Goal: Transaction & Acquisition: Purchase product/service

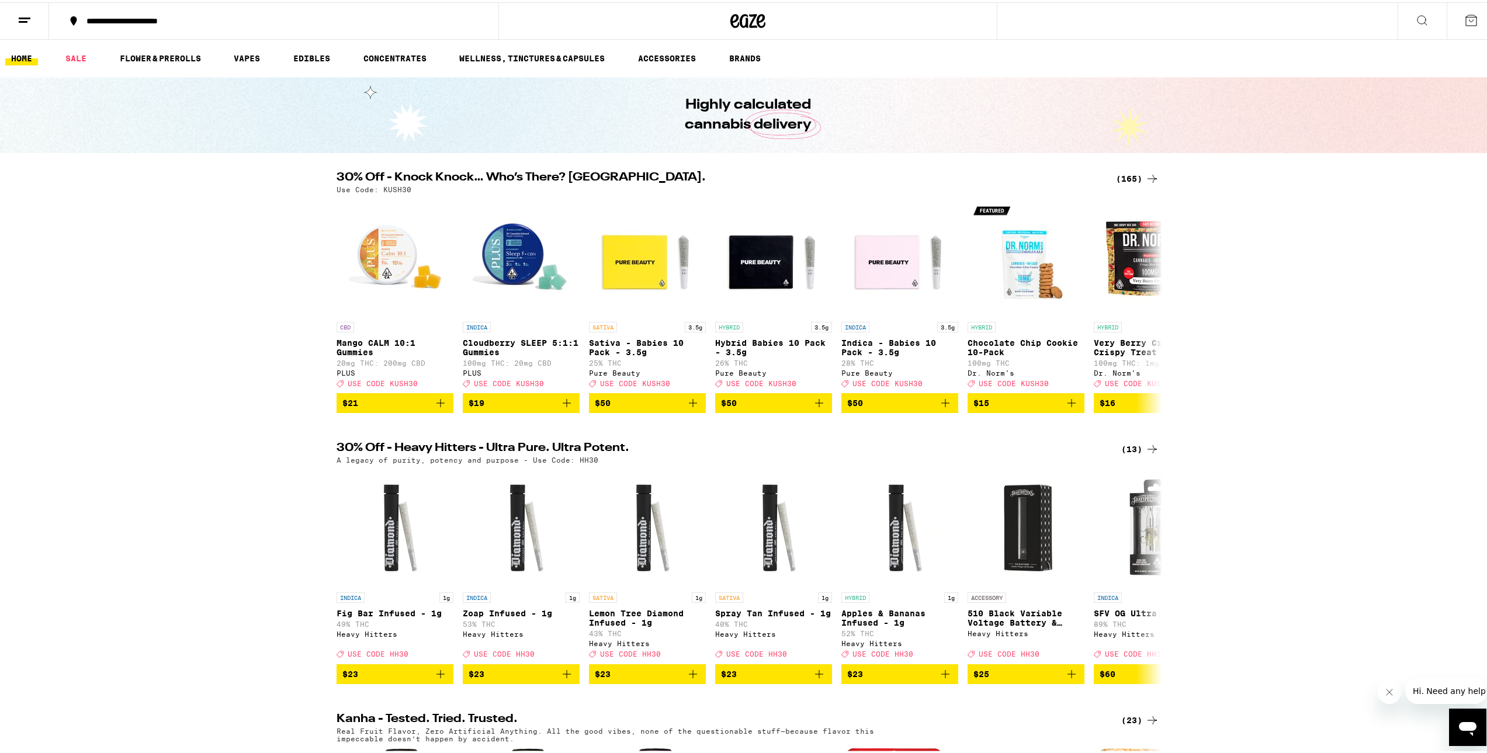
click at [1130, 180] on div "(165)" at bounding box center [1137, 176] width 43 height 14
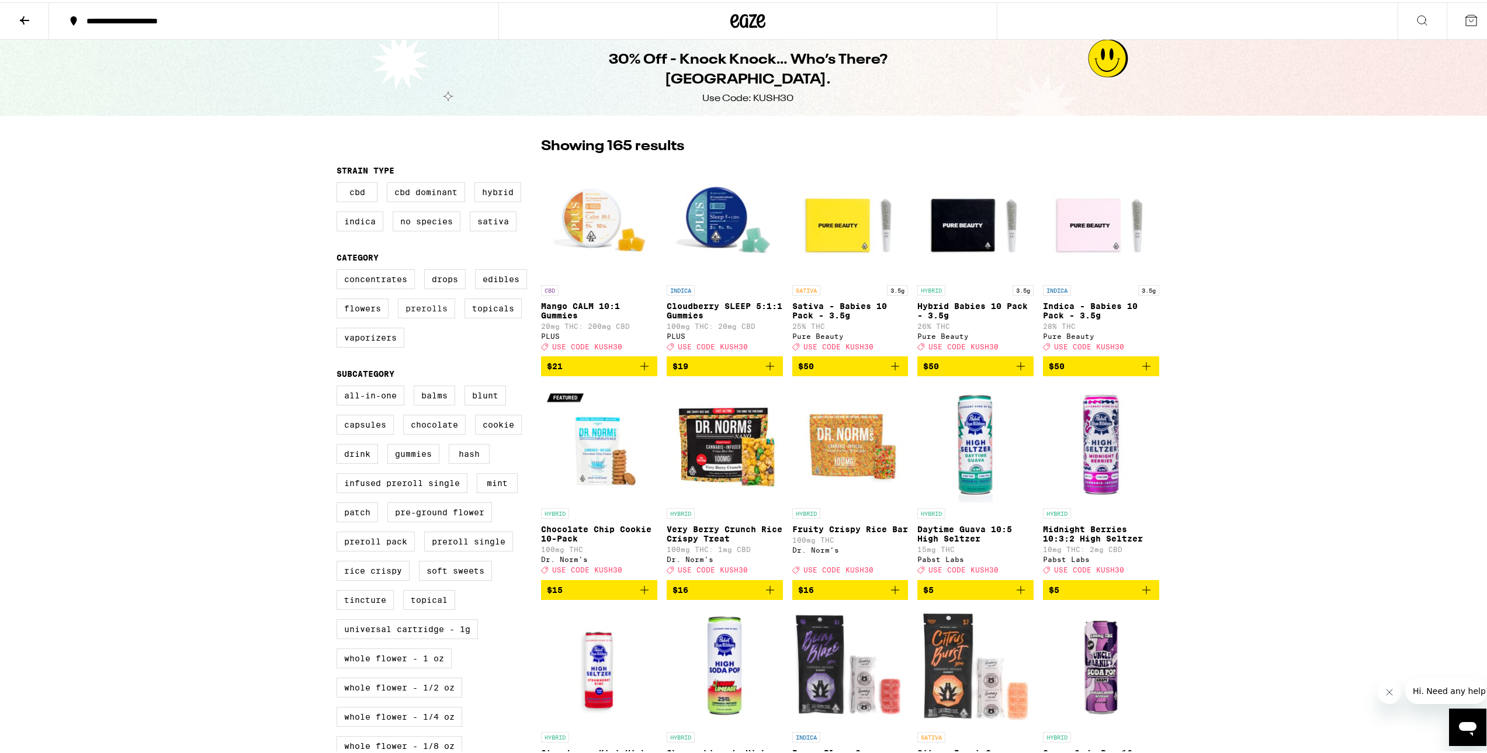
click at [433, 310] on label "Prerolls" at bounding box center [426, 306] width 57 height 20
click at [339, 269] on input "Prerolls" at bounding box center [339, 269] width 1 height 1
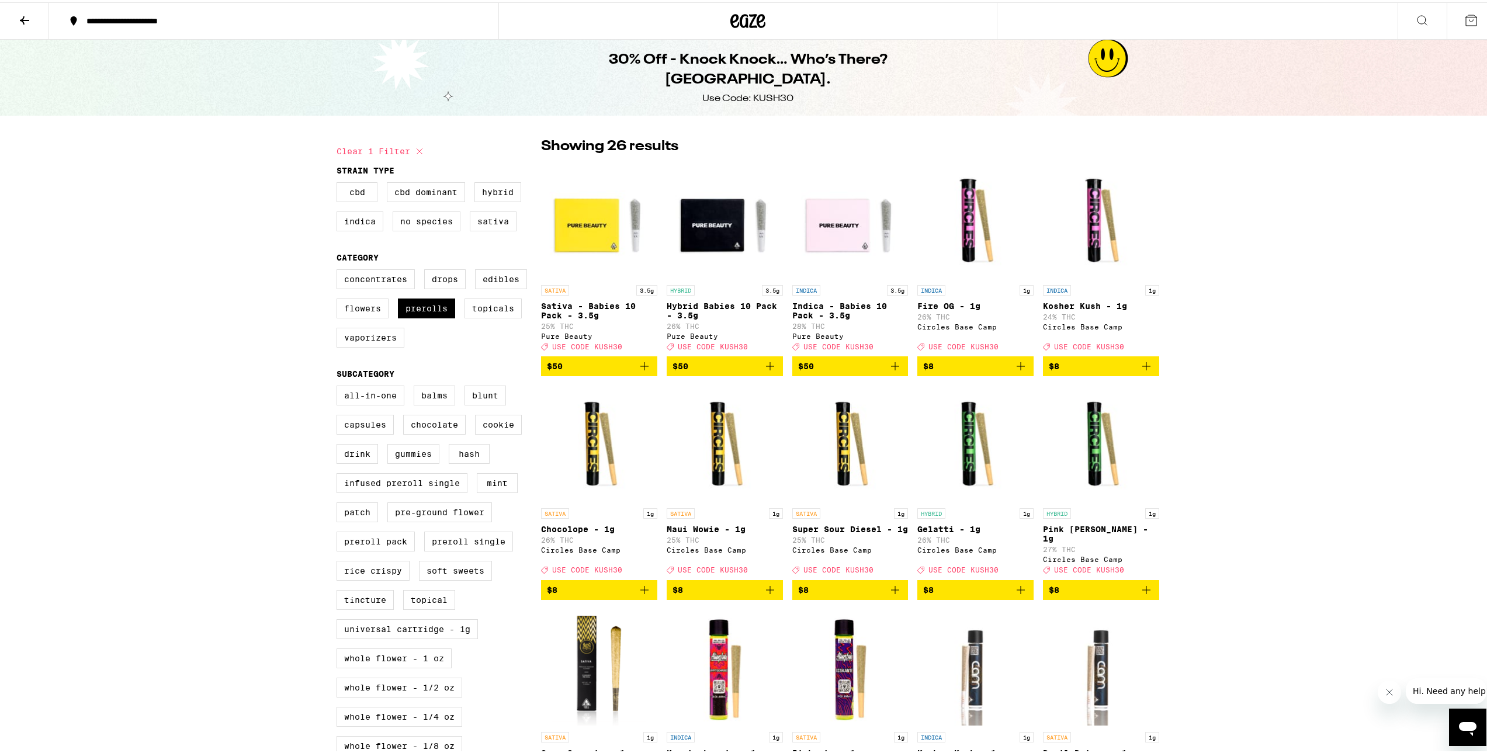
click at [763, 367] on icon "Add to bag" at bounding box center [770, 364] width 14 height 14
click at [429, 303] on label "Prerolls" at bounding box center [426, 306] width 57 height 20
click at [339, 269] on input "Prerolls" at bounding box center [339, 269] width 1 height 1
checkbox input "false"
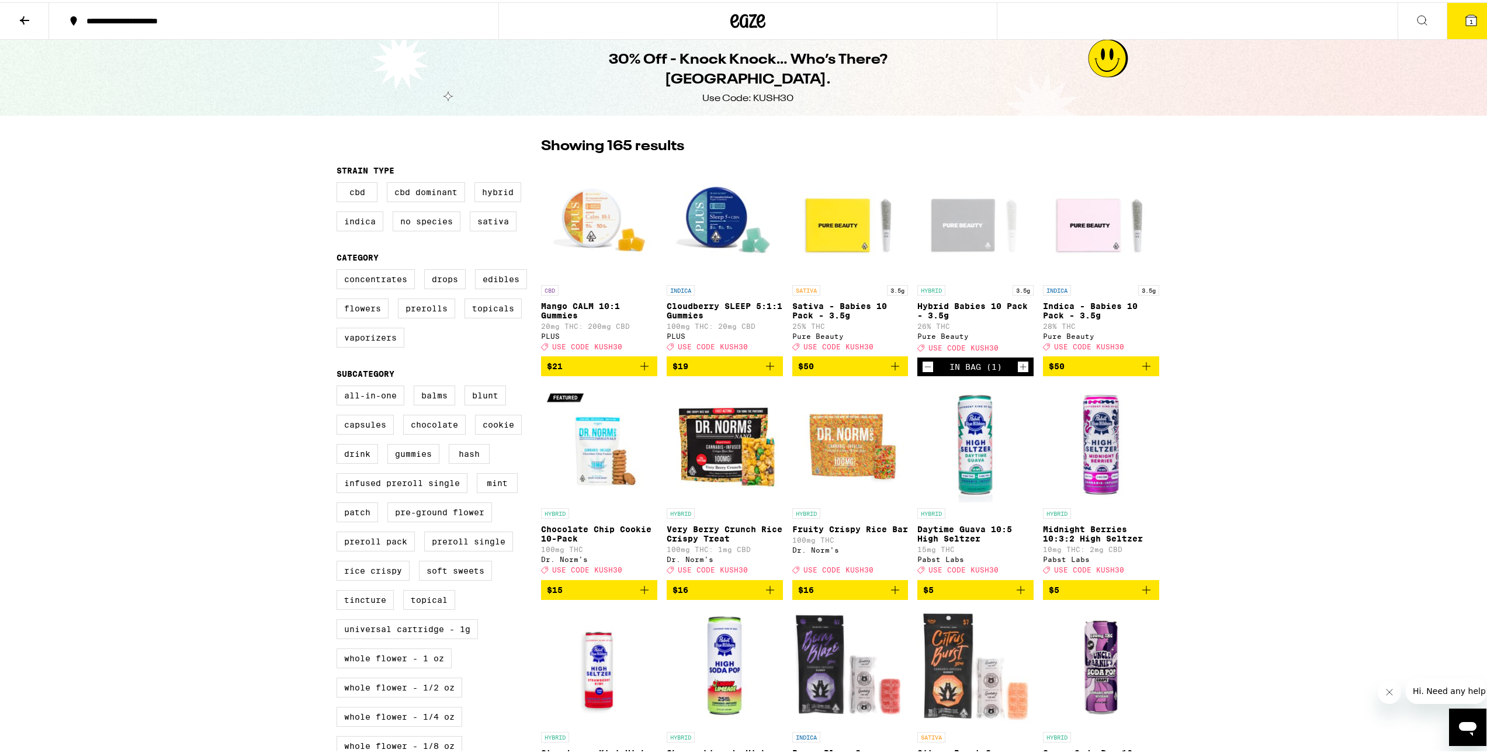
click at [33, 24] on button at bounding box center [24, 19] width 49 height 37
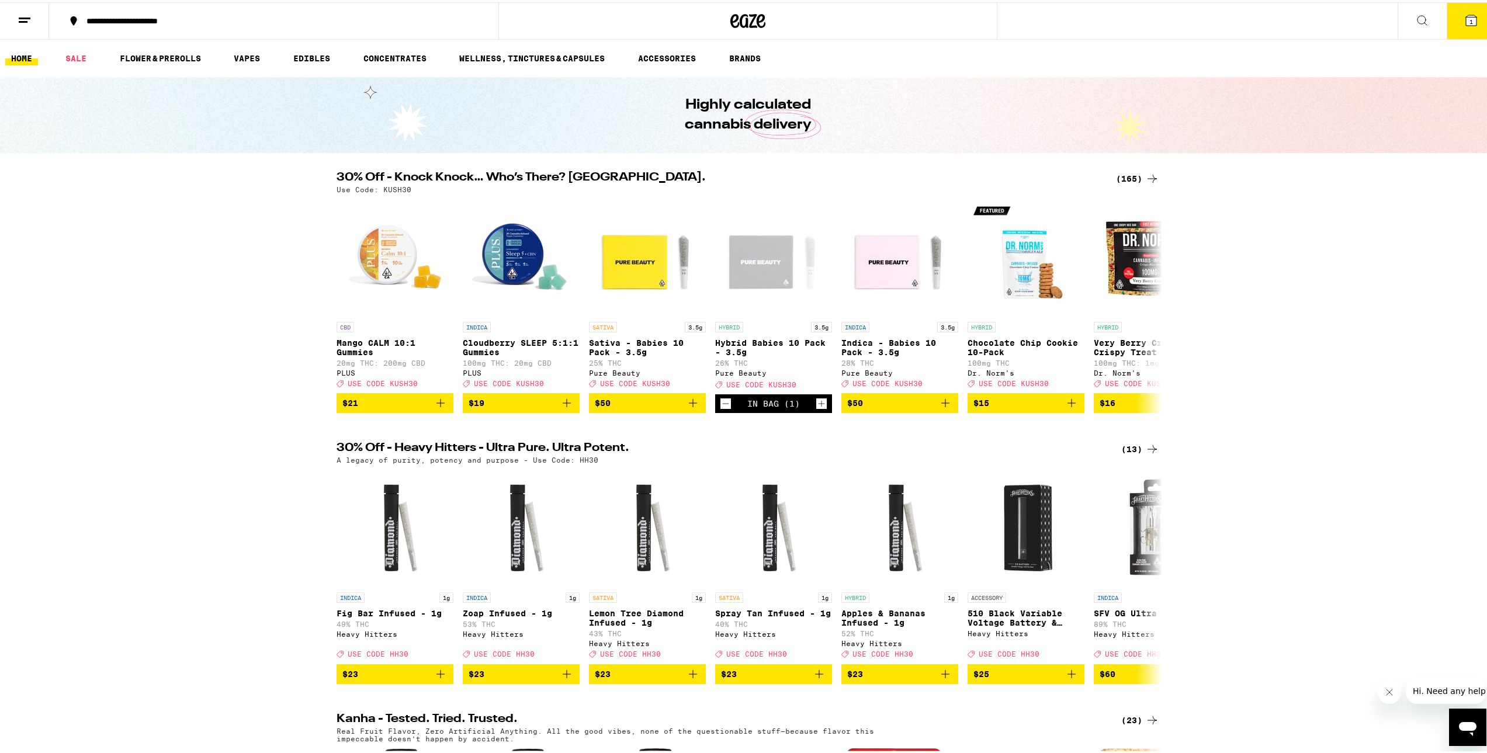
click at [21, 17] on icon at bounding box center [25, 18] width 14 height 14
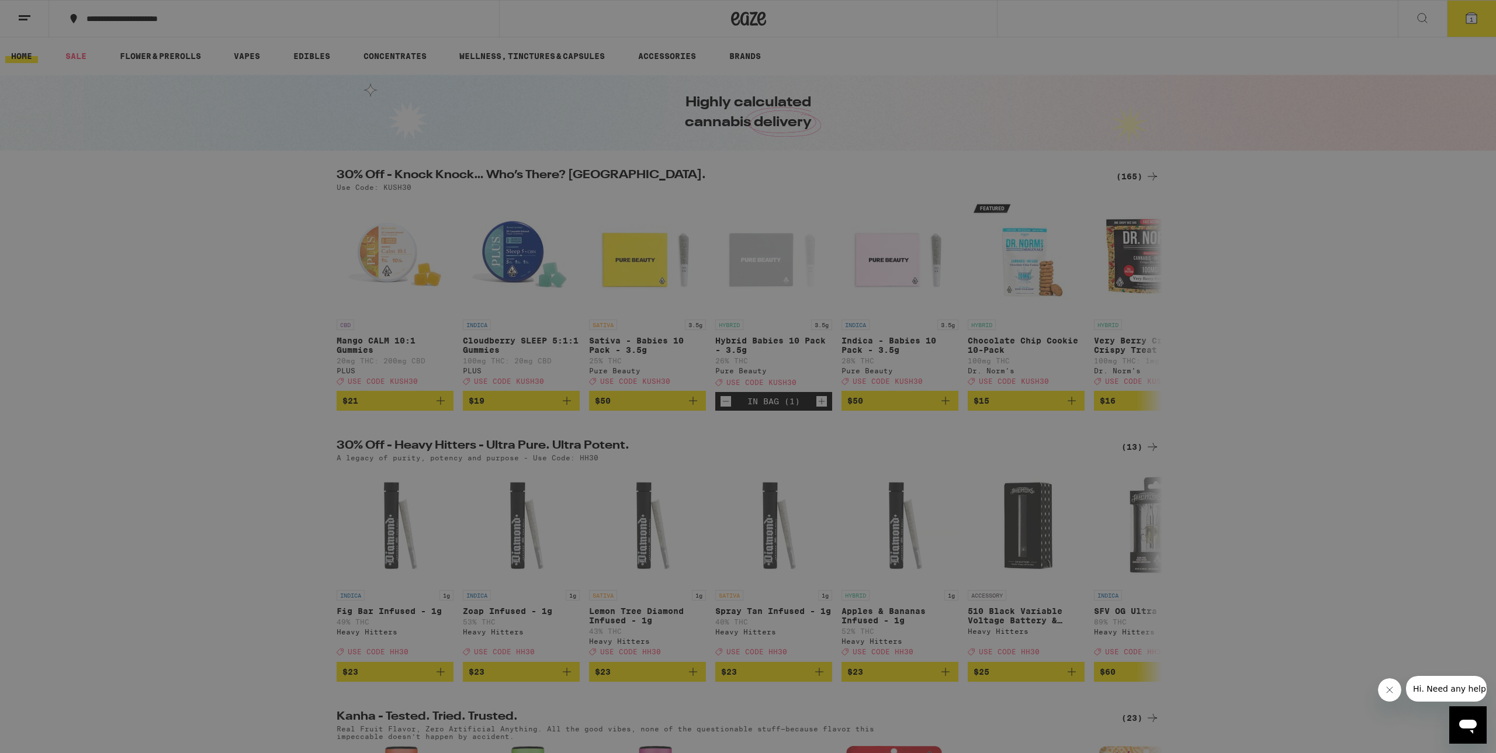
click at [98, 310] on link "Order History" at bounding box center [162, 314] width 205 height 14
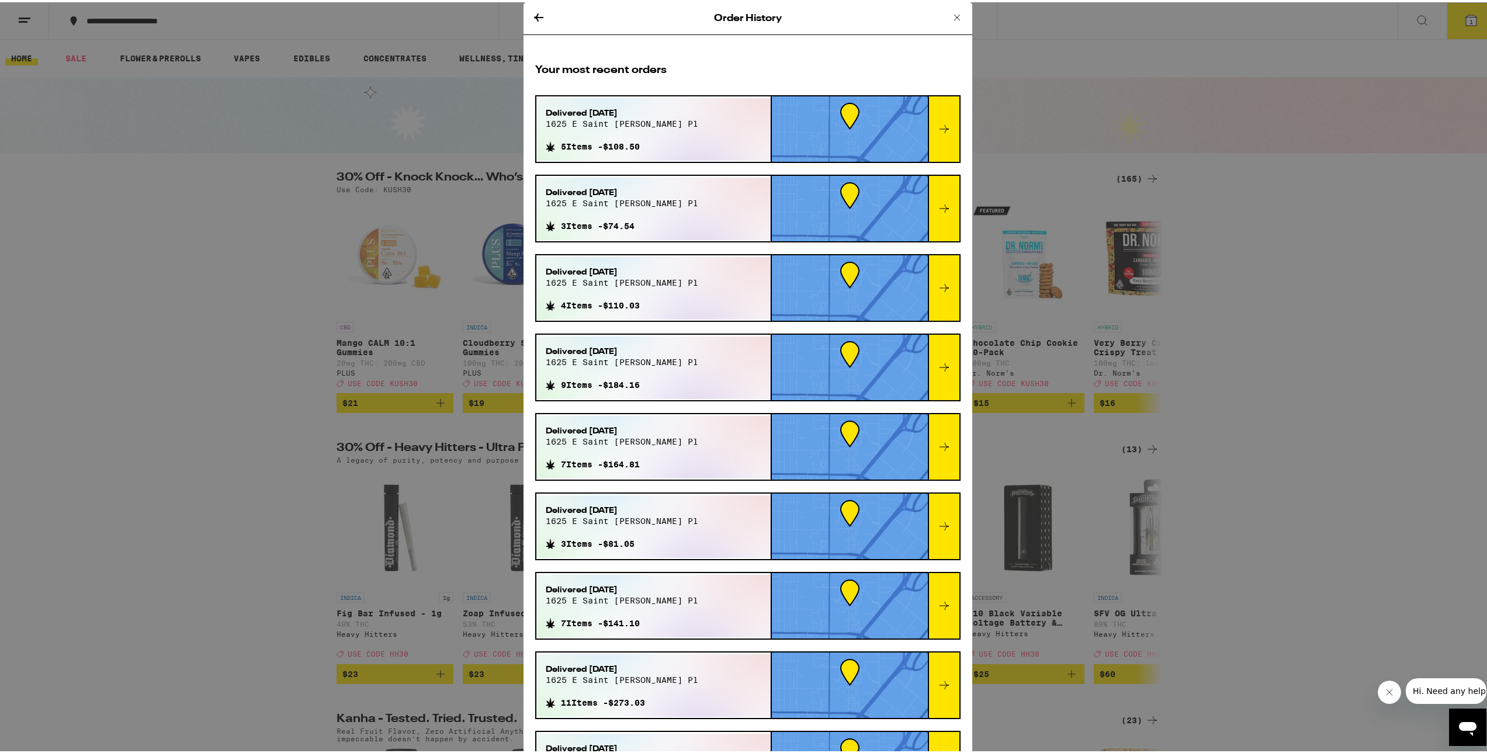
click at [937, 367] on icon at bounding box center [944, 365] width 14 height 14
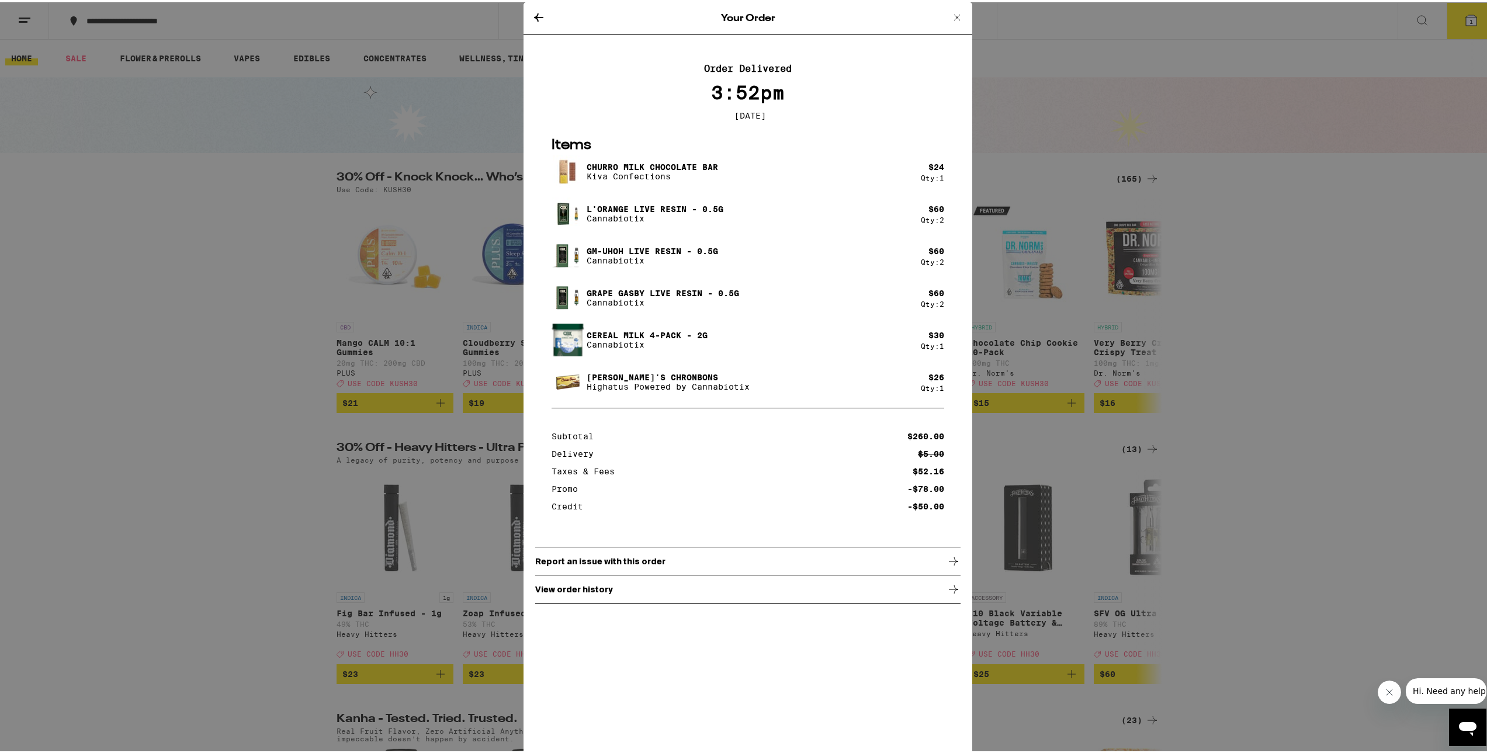
click at [950, 13] on icon at bounding box center [957, 15] width 14 height 14
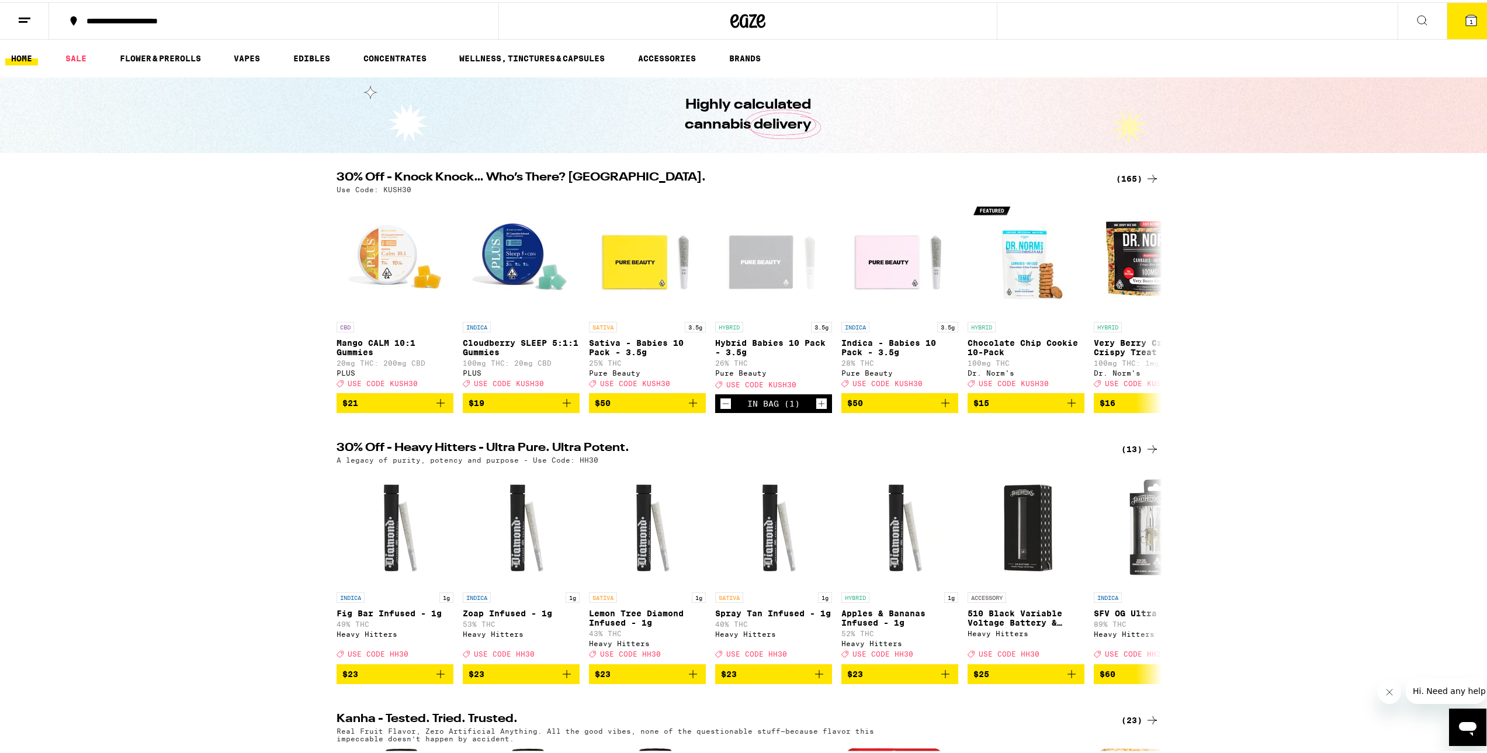
click at [25, 13] on icon at bounding box center [25, 18] width 14 height 14
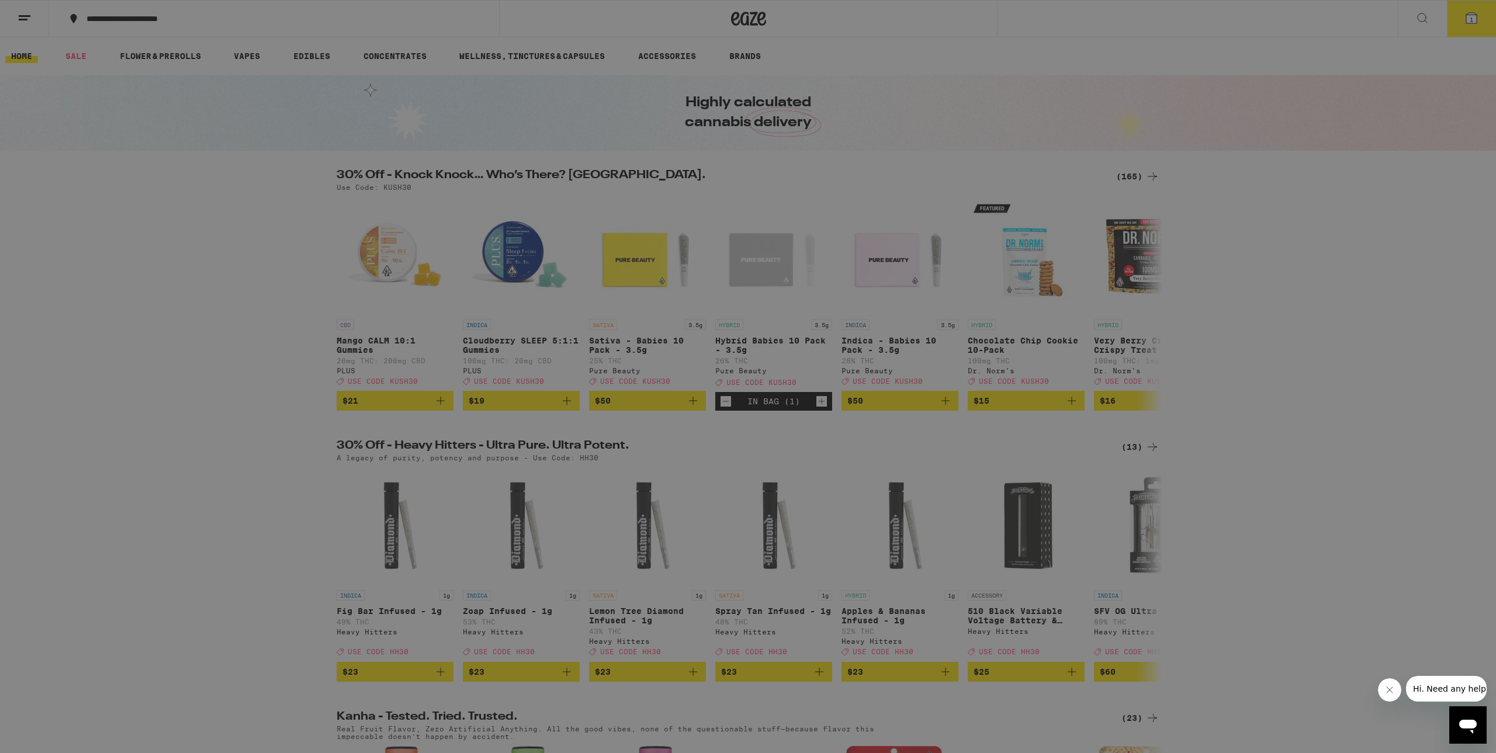
click at [98, 311] on link "Order History" at bounding box center [162, 314] width 205 height 14
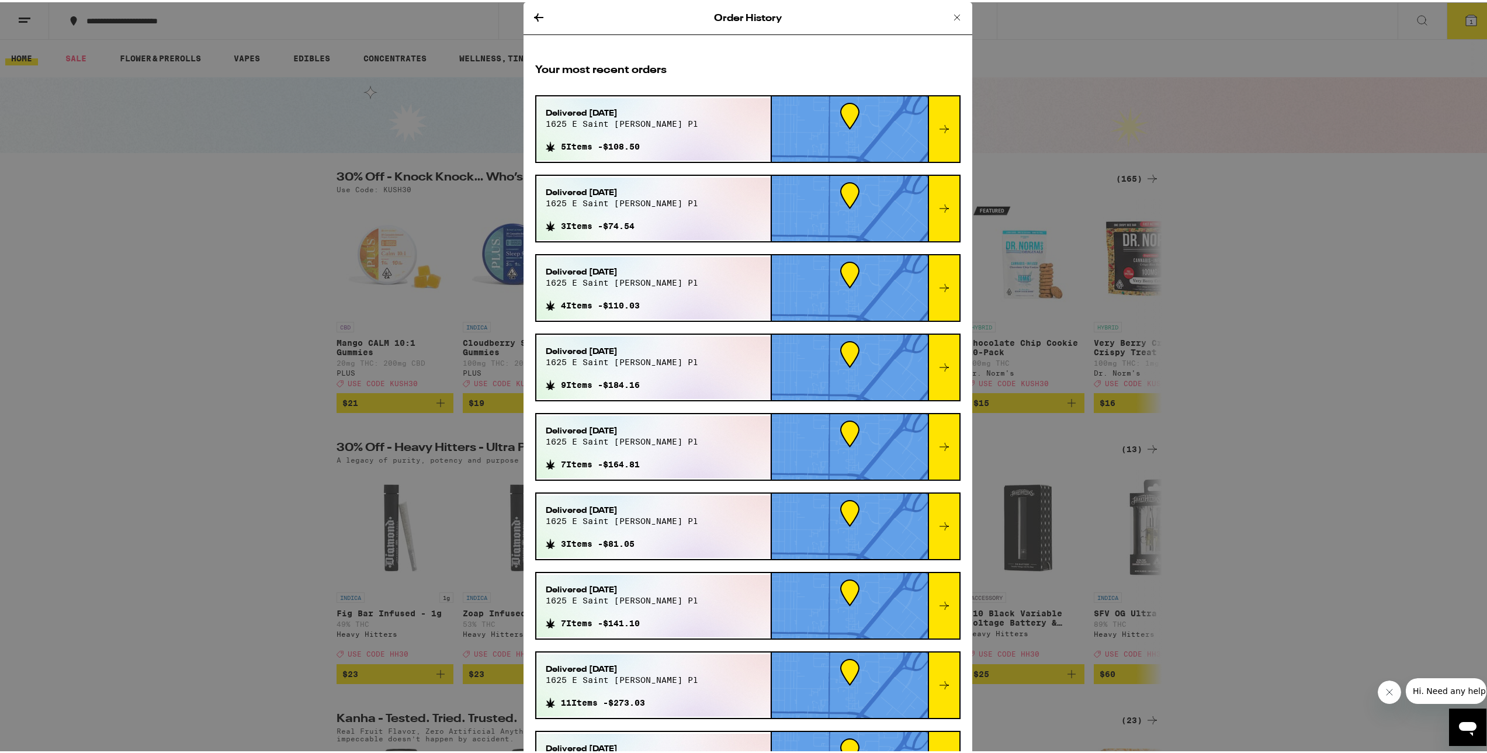
click at [937, 367] on icon at bounding box center [944, 365] width 14 height 14
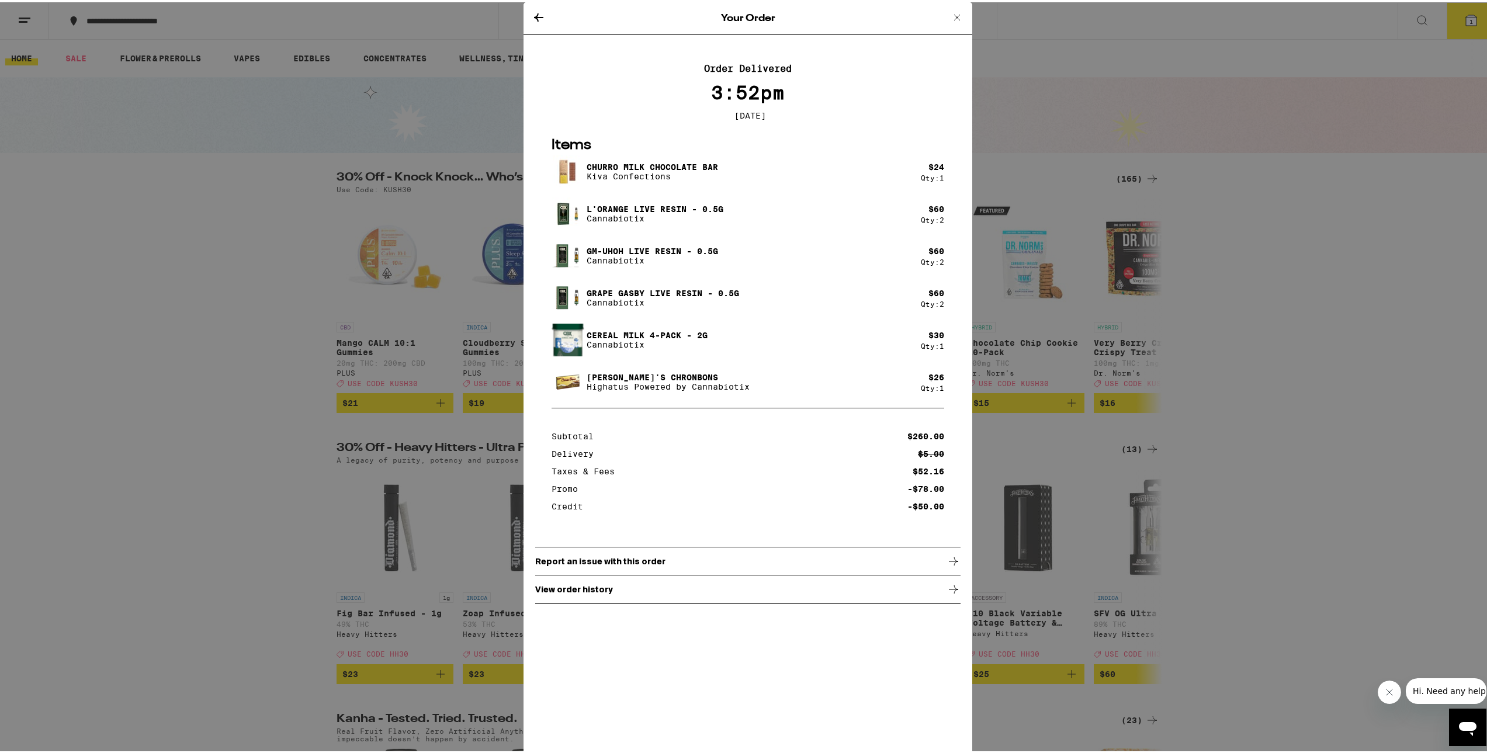
click at [538, 17] on icon at bounding box center [539, 15] width 14 height 14
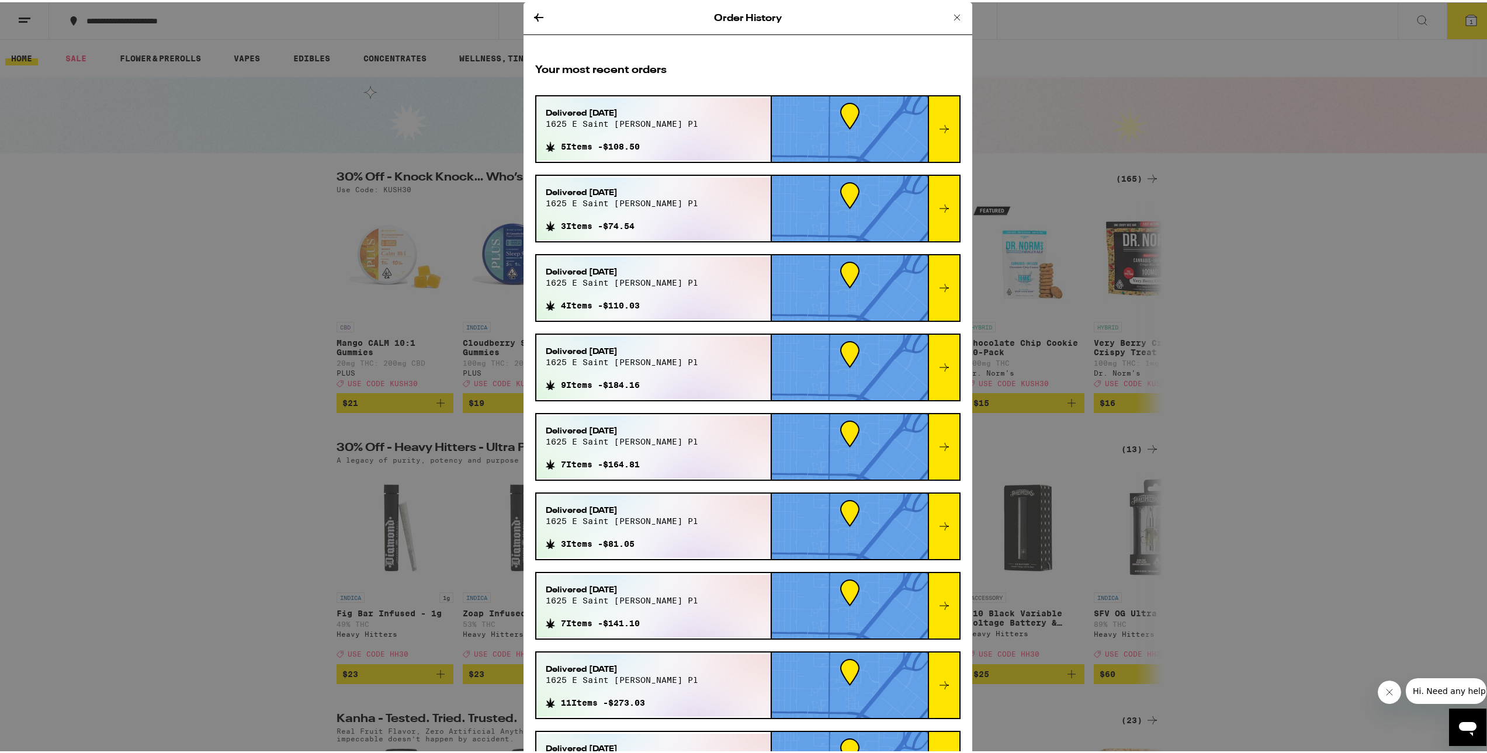
click at [713, 446] on div "Delivered [DATE] 1625 e saint [PERSON_NAME] pl 7 Items - $164.81" at bounding box center [653, 445] width 234 height 63
click at [928, 443] on div at bounding box center [944, 444] width 32 height 65
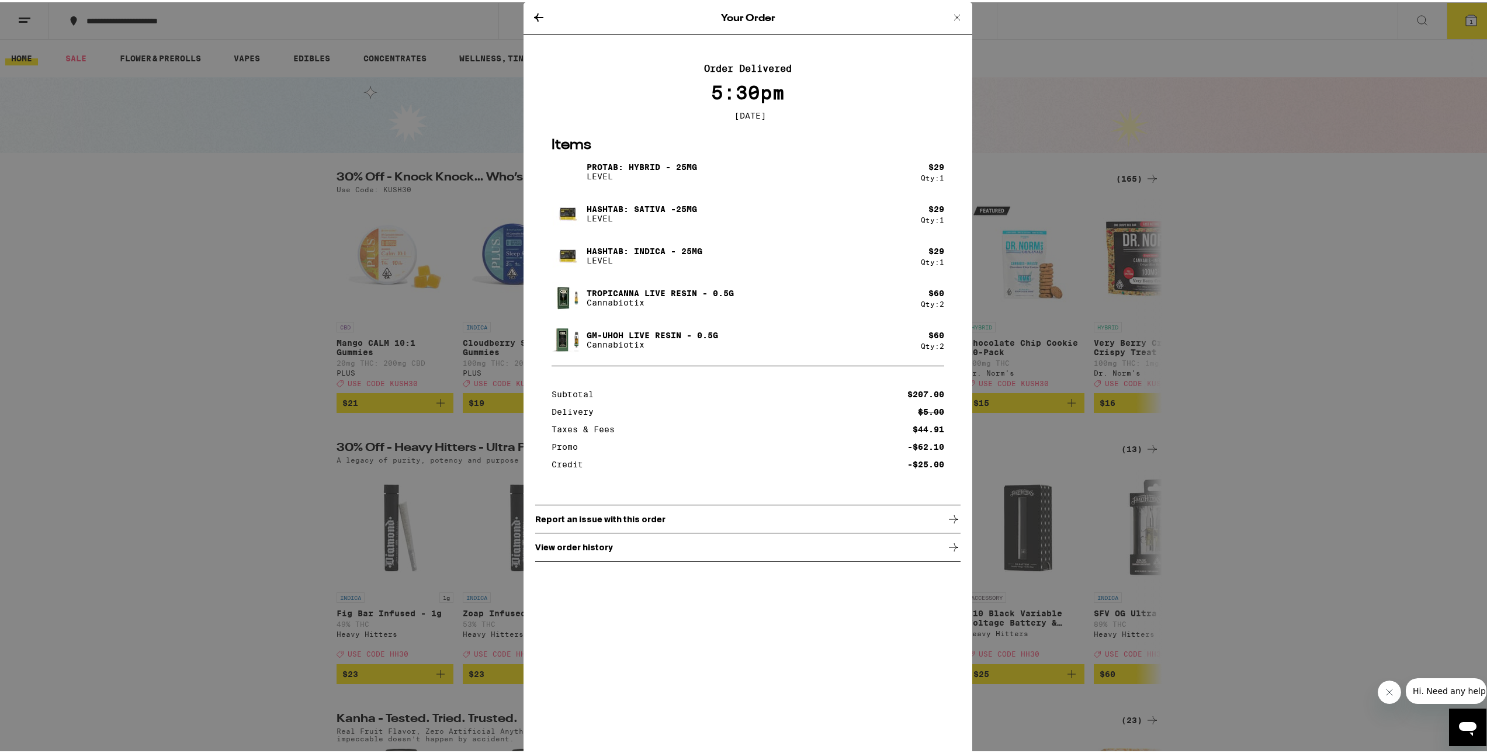
click at [532, 13] on icon at bounding box center [539, 15] width 14 height 14
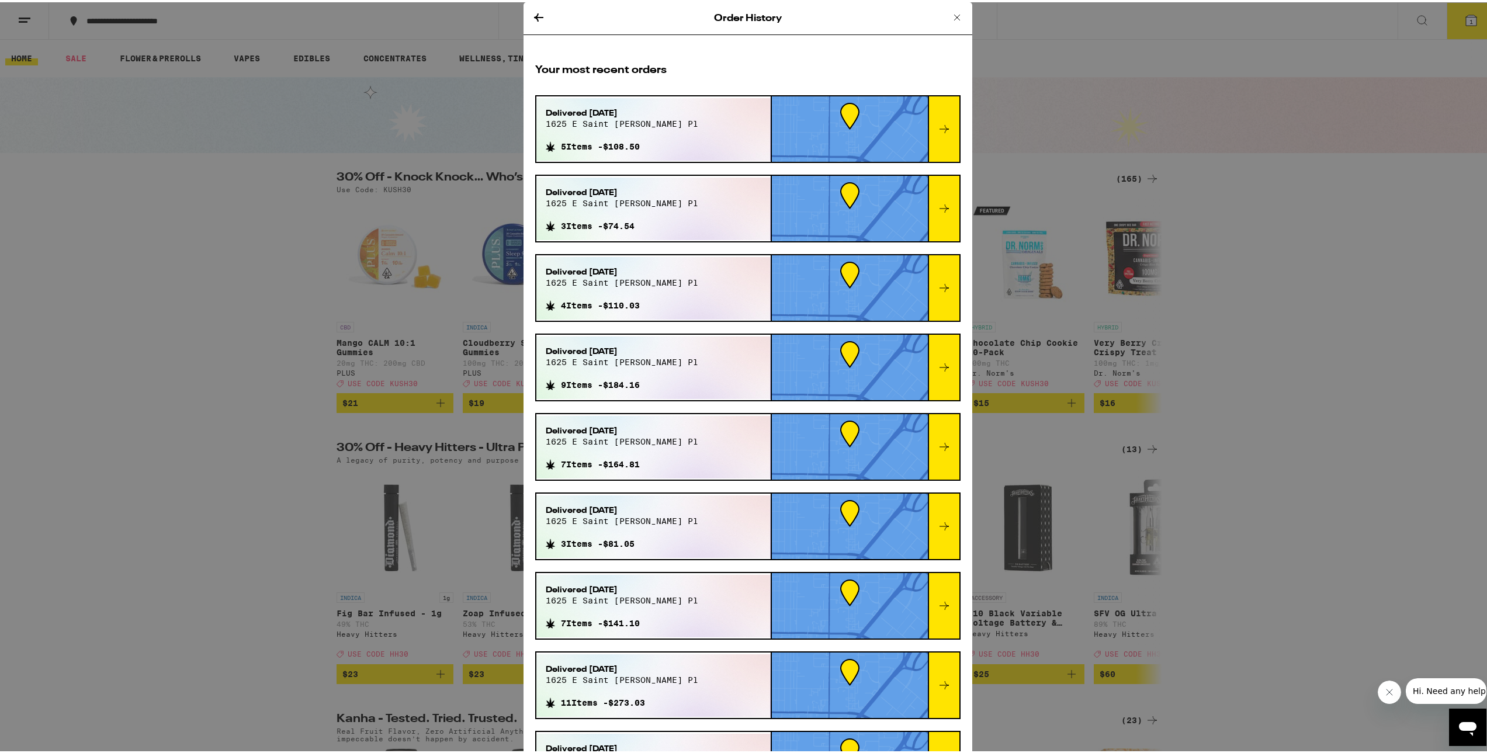
click at [937, 523] on icon at bounding box center [944, 524] width 14 height 14
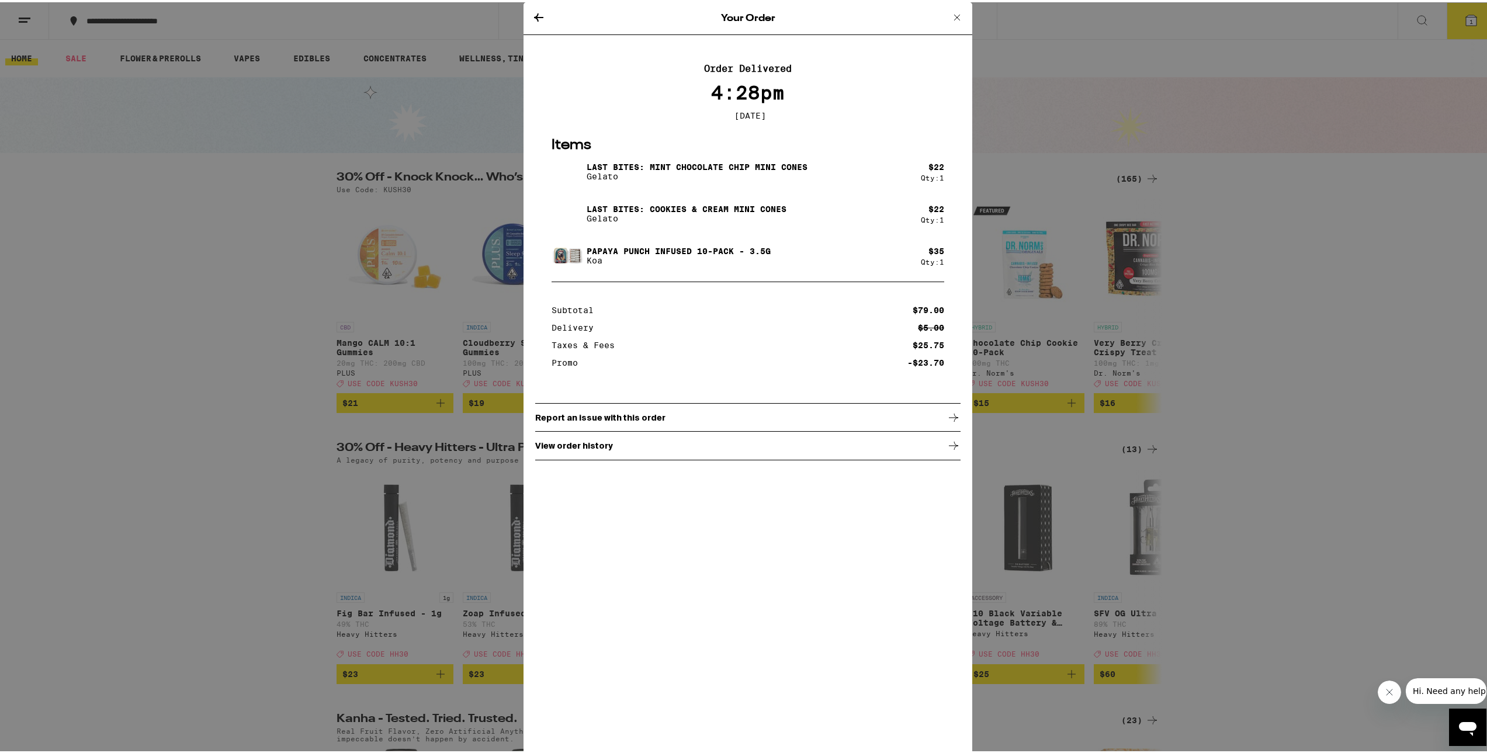
click at [536, 17] on icon at bounding box center [539, 15] width 14 height 14
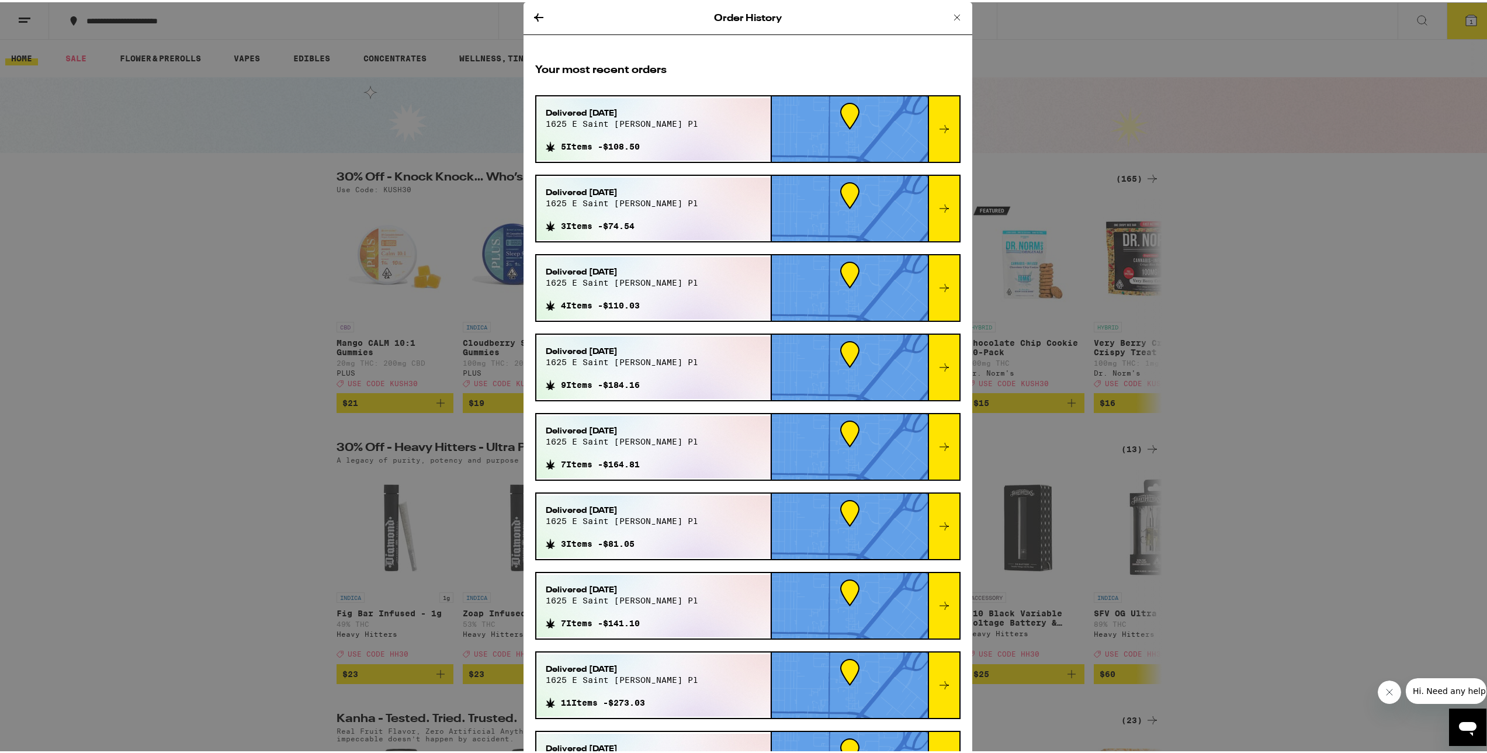
scroll to position [58, 0]
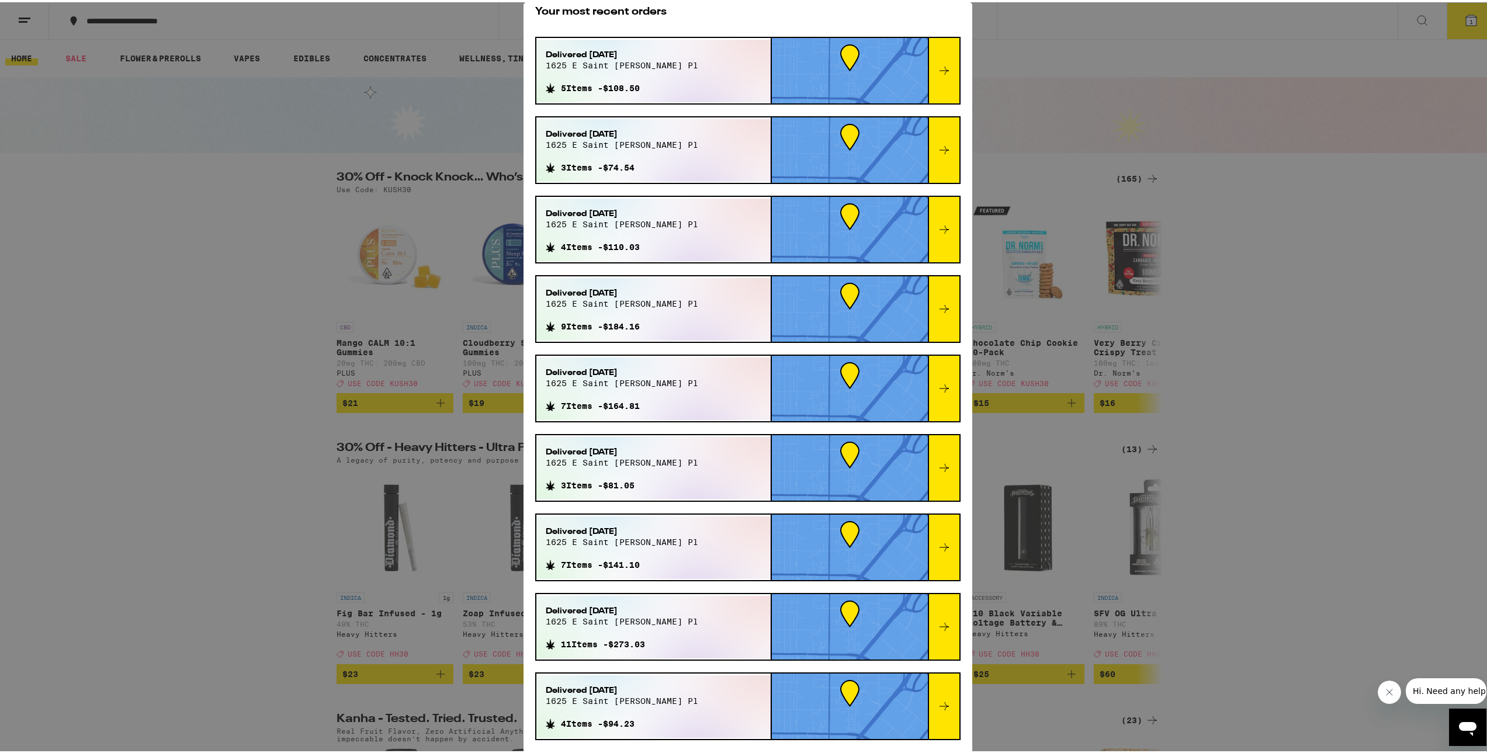
click at [928, 695] on div at bounding box center [944, 703] width 32 height 65
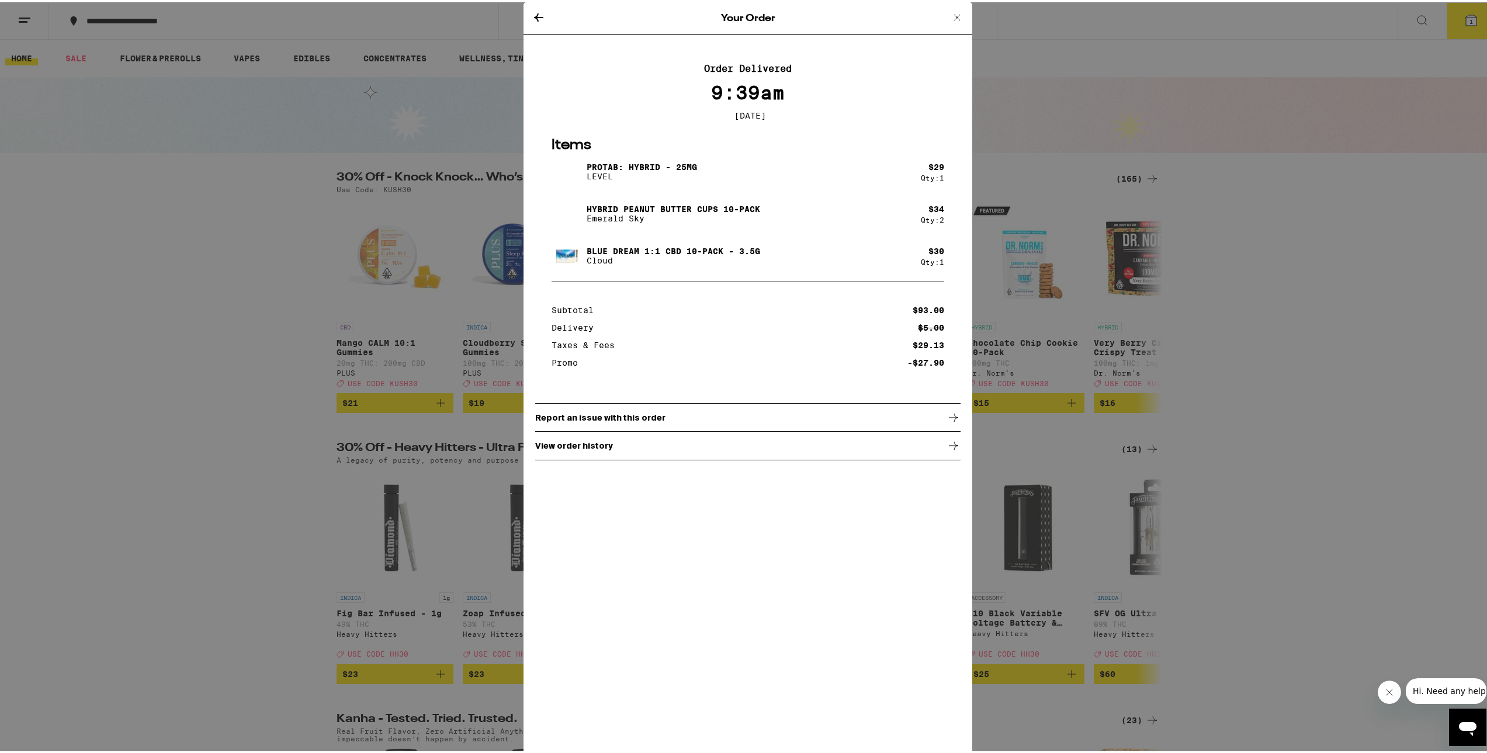
click at [535, 17] on icon at bounding box center [539, 15] width 14 height 14
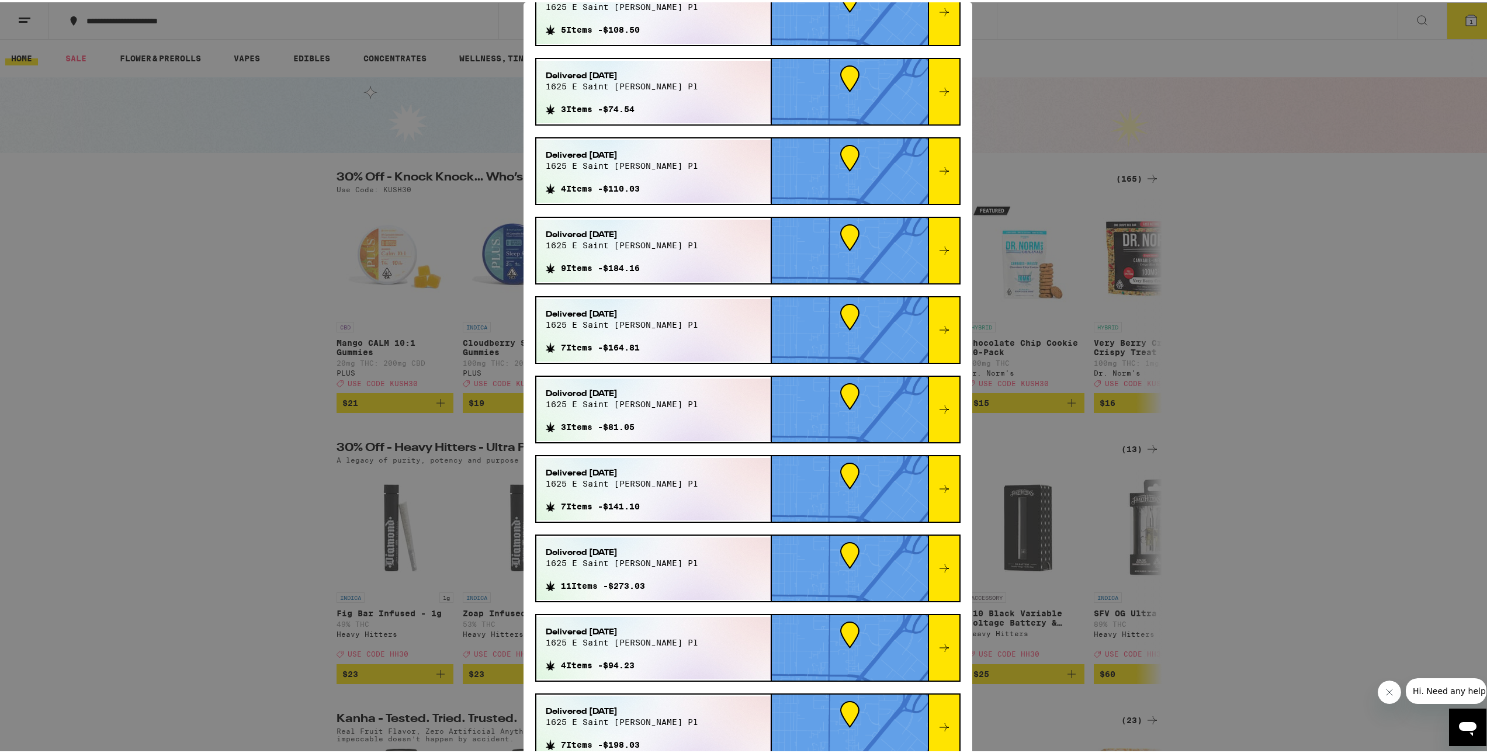
scroll to position [146, 0]
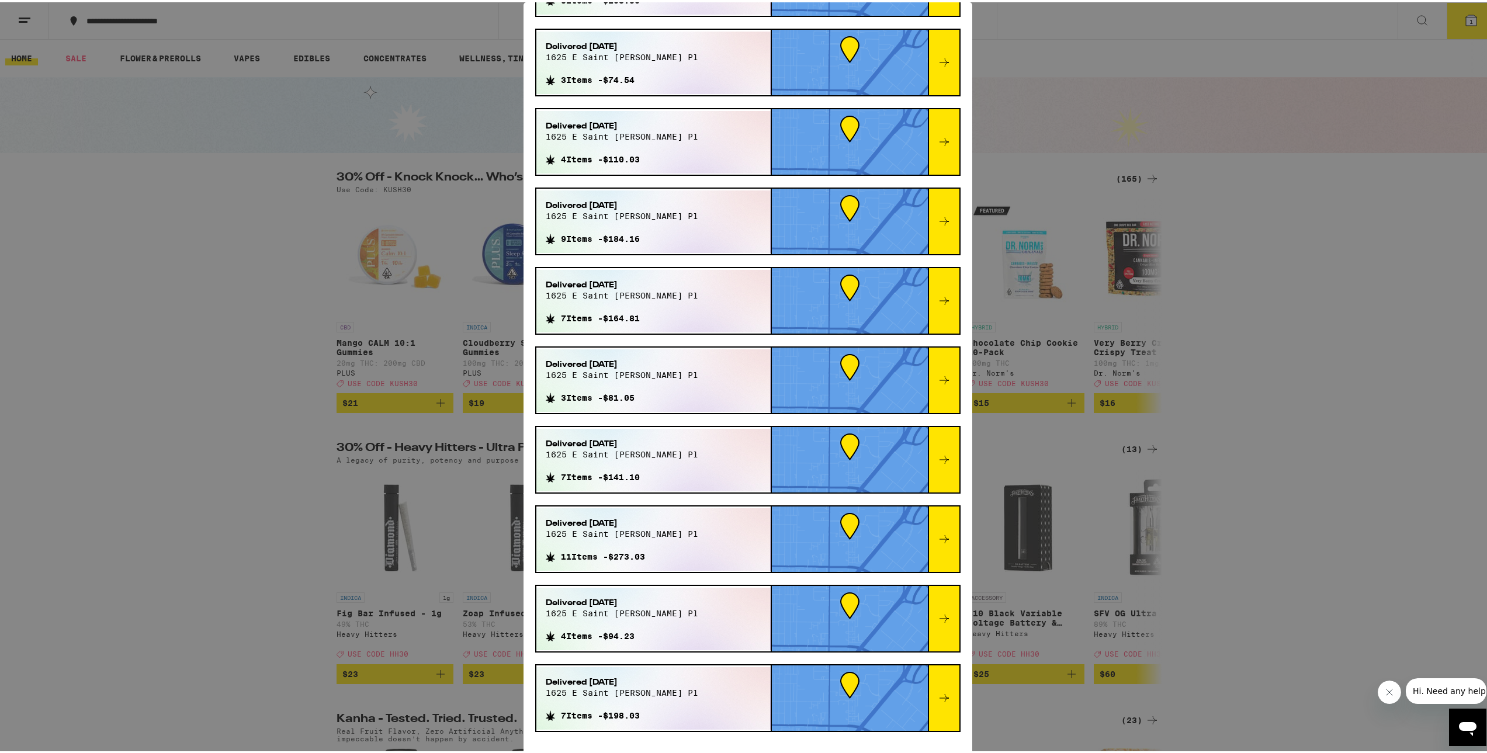
click at [939, 532] on div at bounding box center [944, 536] width 32 height 65
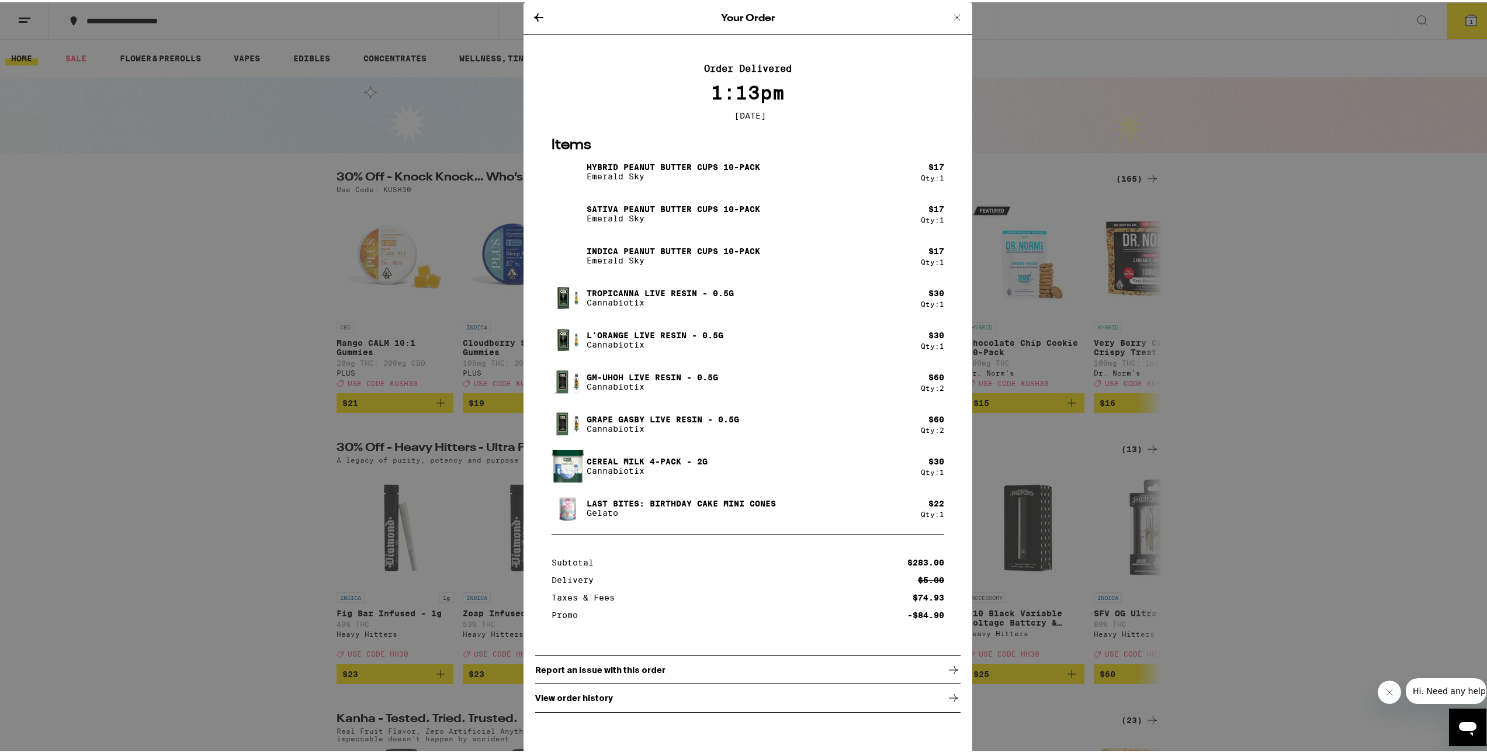
click at [536, 13] on icon at bounding box center [539, 15] width 14 height 14
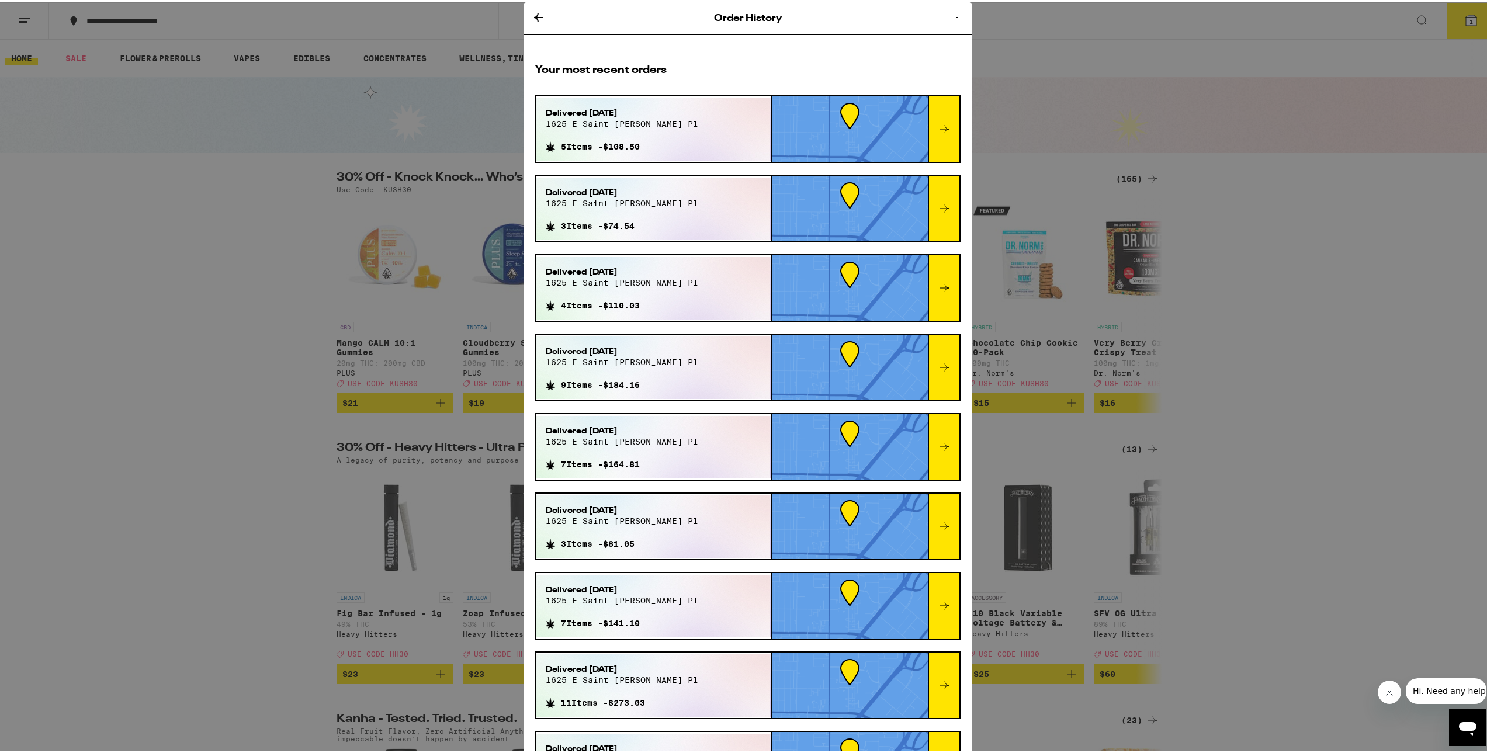
click at [937, 601] on icon at bounding box center [944, 603] width 14 height 14
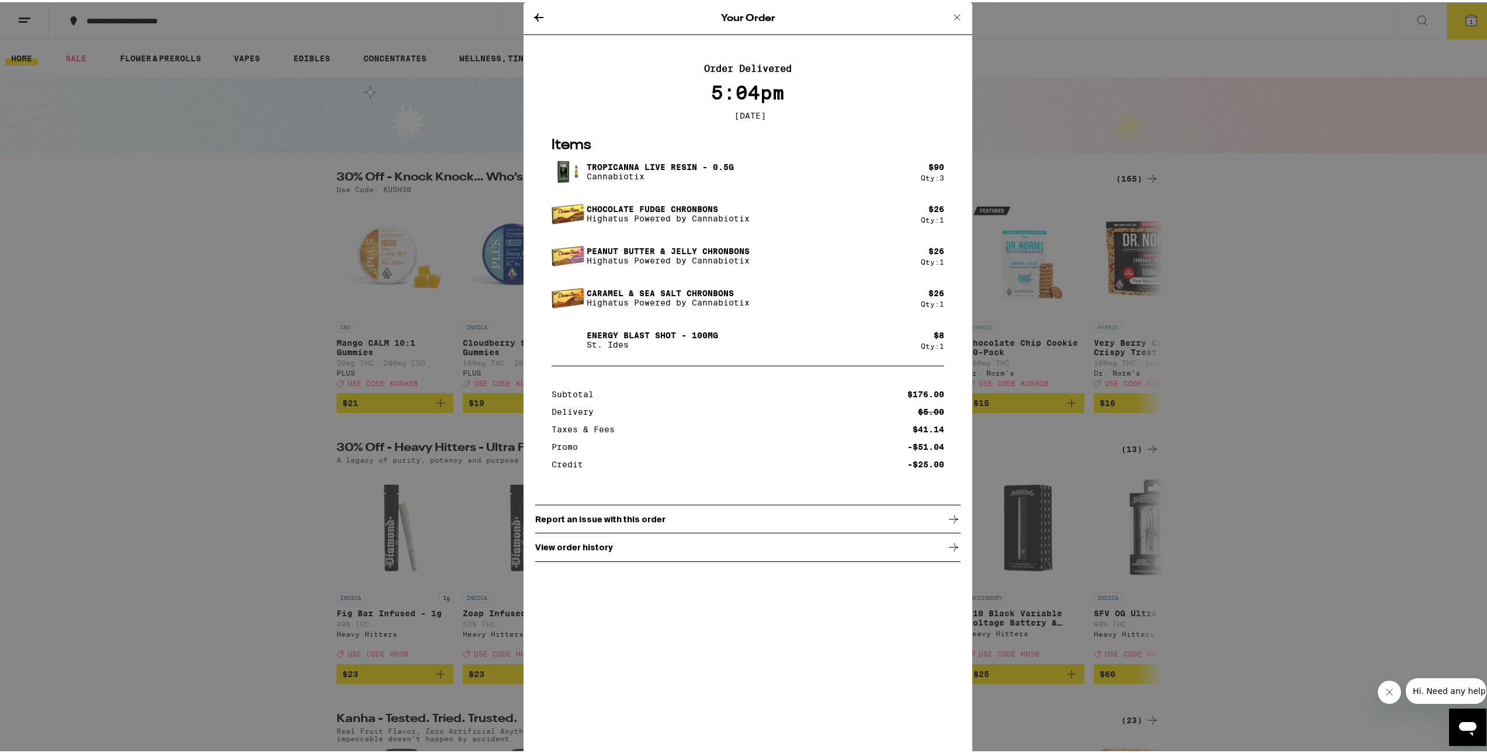
click at [536, 17] on icon at bounding box center [539, 15] width 14 height 14
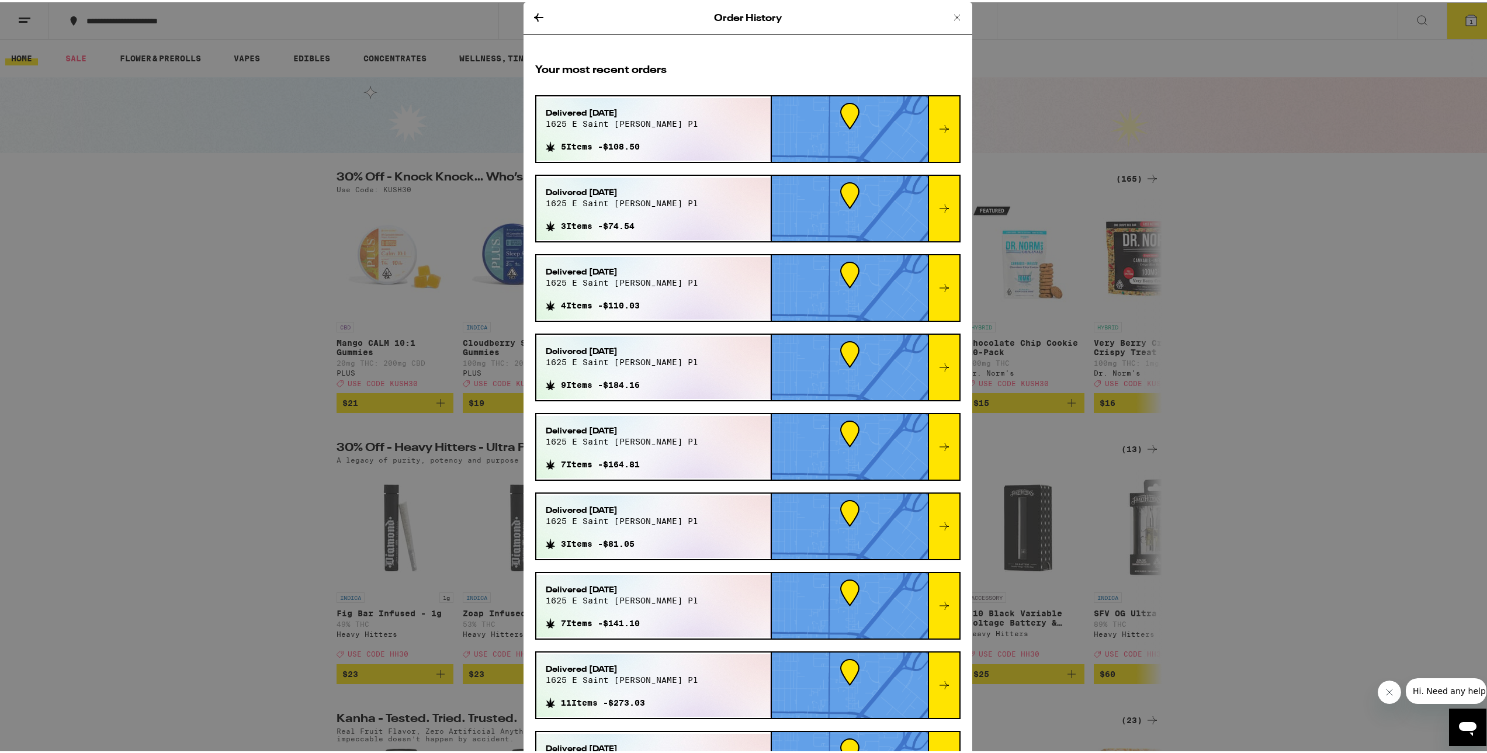
click at [950, 15] on icon at bounding box center [957, 15] width 14 height 14
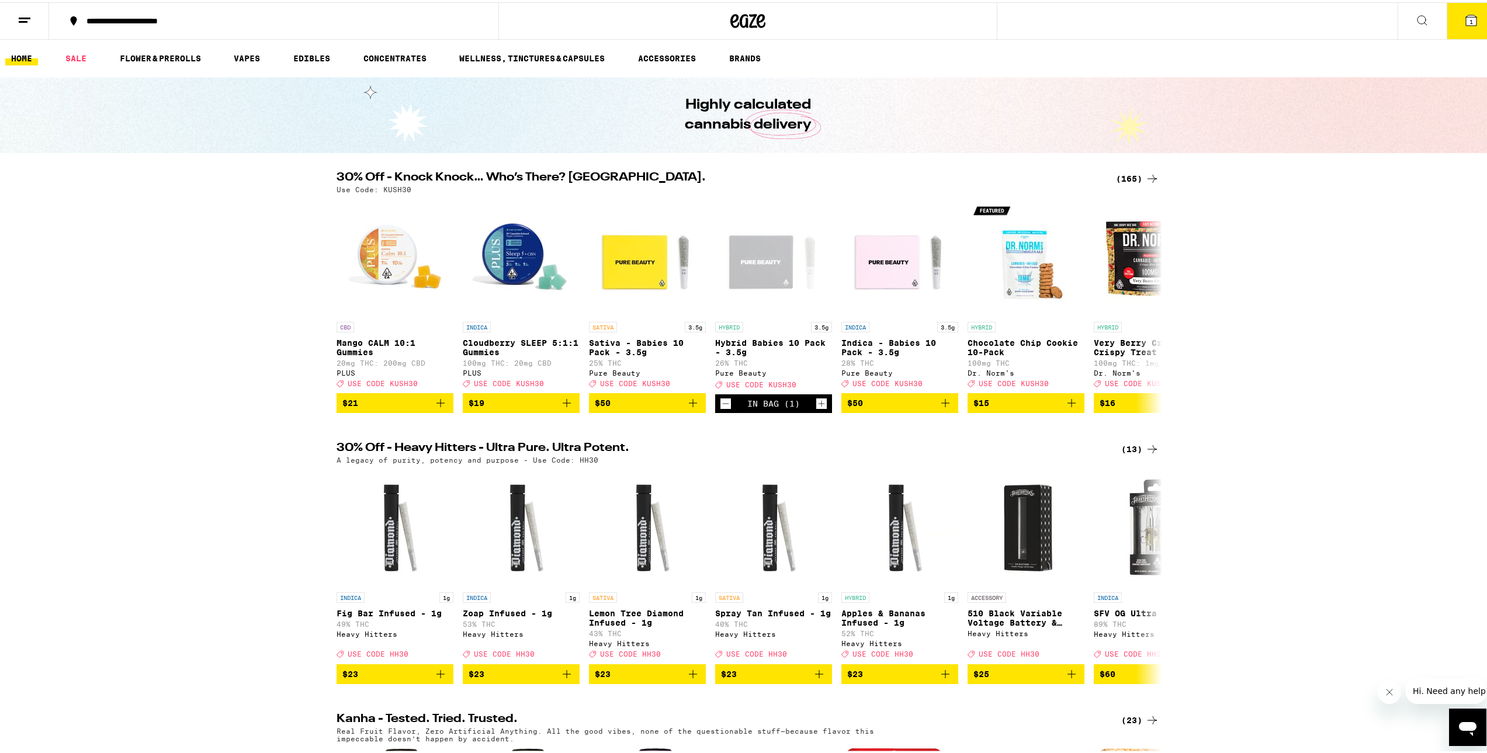
click at [14, 59] on link "HOME" at bounding box center [21, 56] width 33 height 14
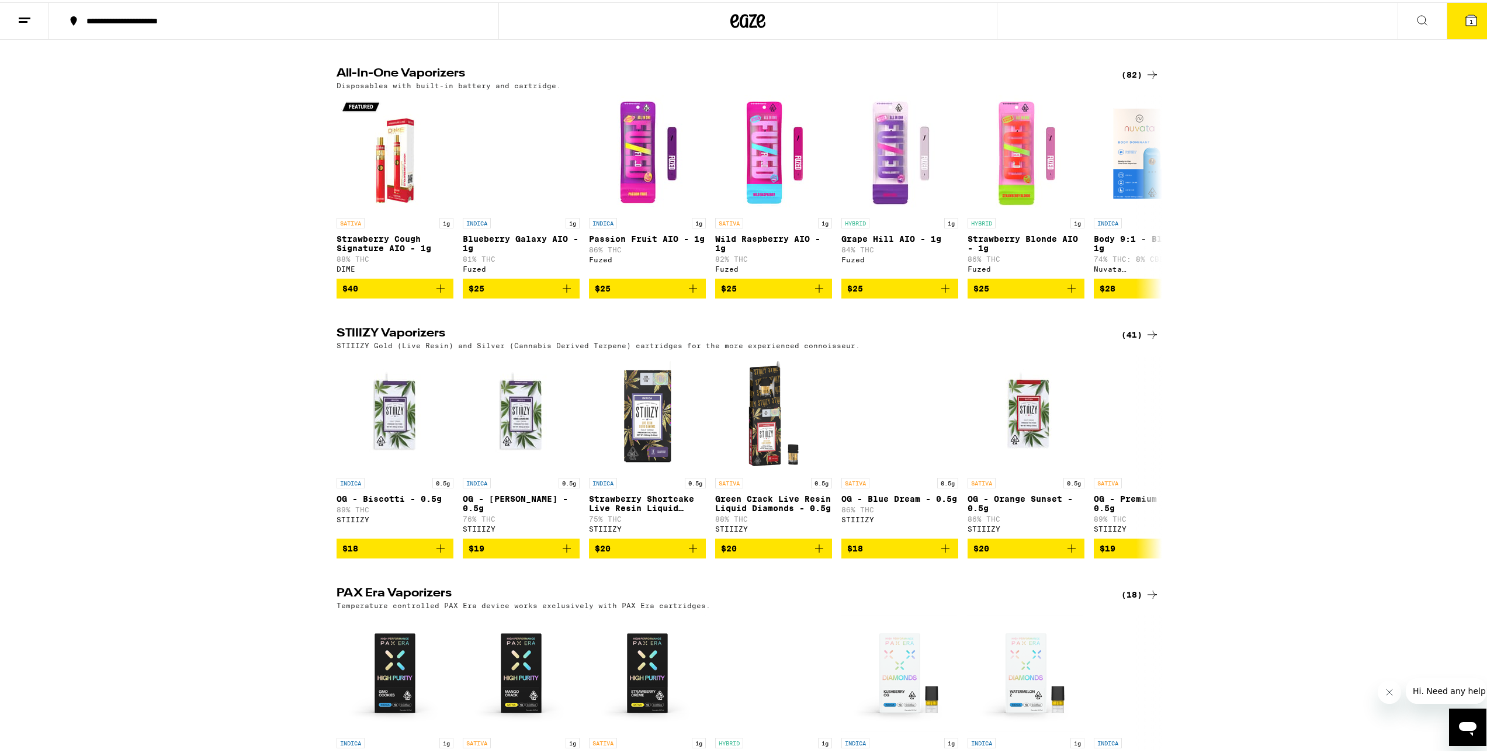
scroll to position [2337, 0]
